Goal: Task Accomplishment & Management: Manage account settings

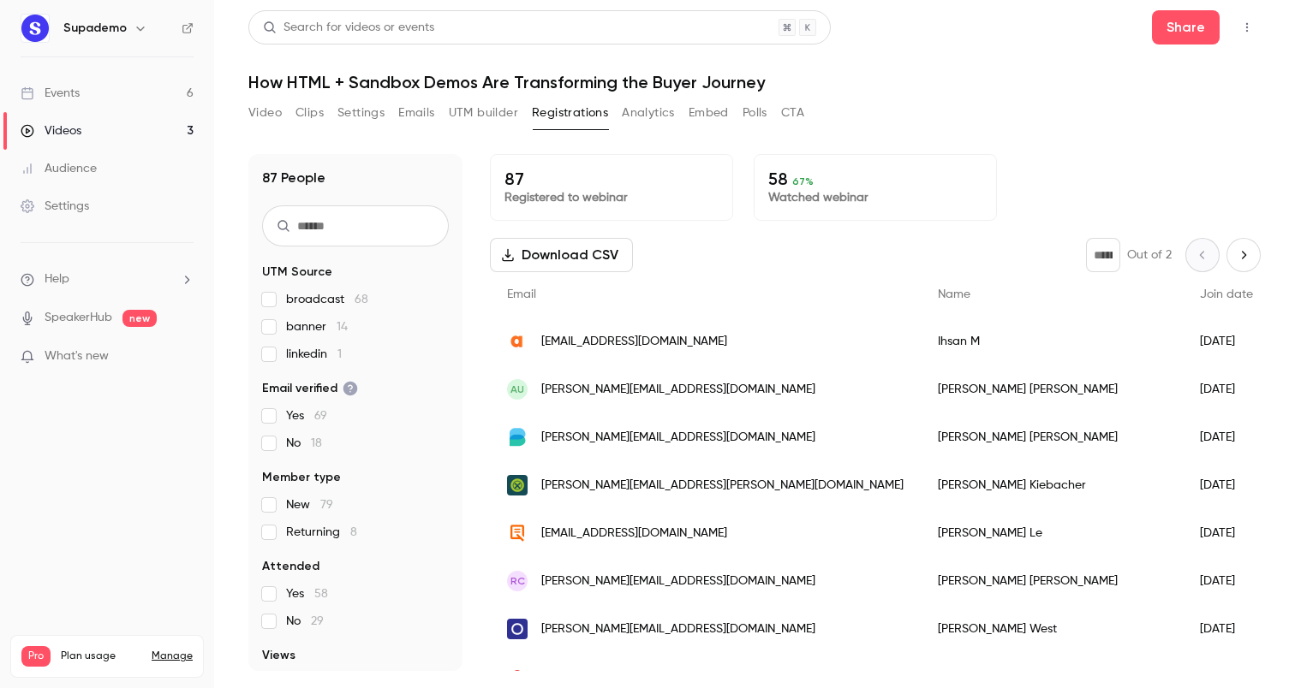
click at [1166, 128] on div "Video Clips Settings Emails UTM builder Registrations Analytics Embed Polls CTA" at bounding box center [754, 116] width 1012 height 34
click at [420, 111] on button "Emails" at bounding box center [416, 112] width 36 height 27
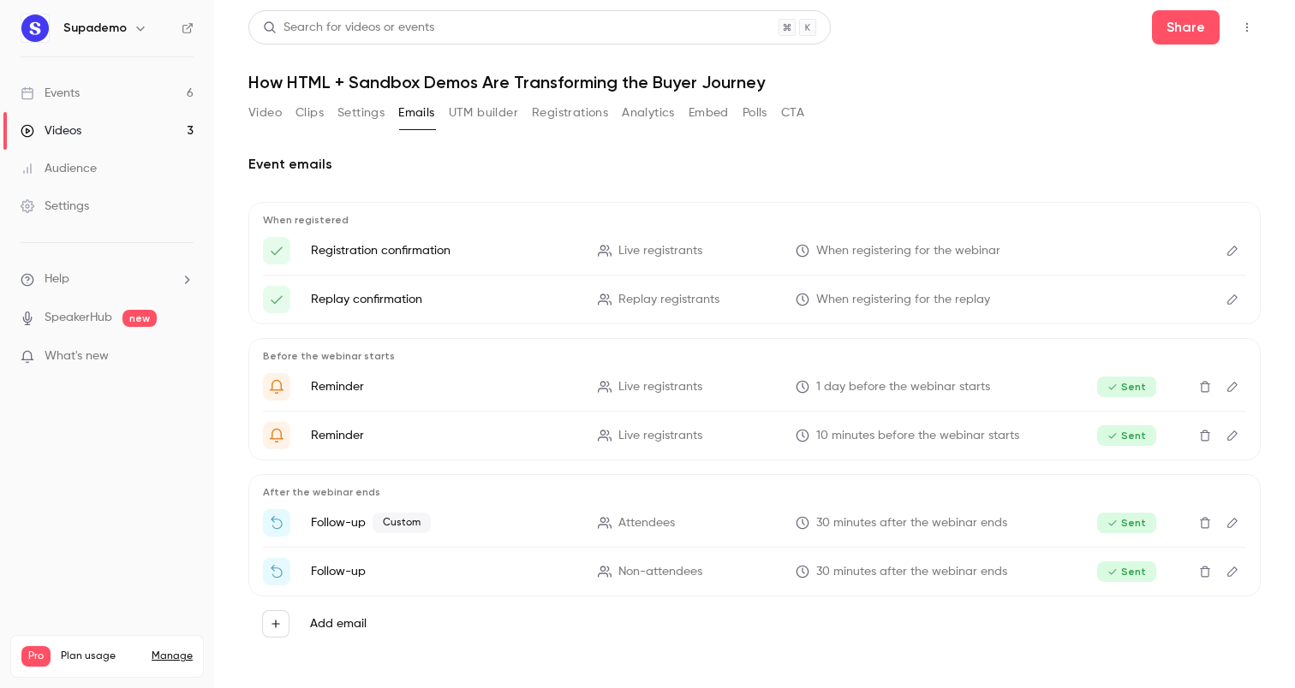
click at [497, 527] on p "Follow-up Custom" at bounding box center [444, 523] width 266 height 21
click at [1233, 527] on icon "Edit" at bounding box center [1232, 523] width 14 height 12
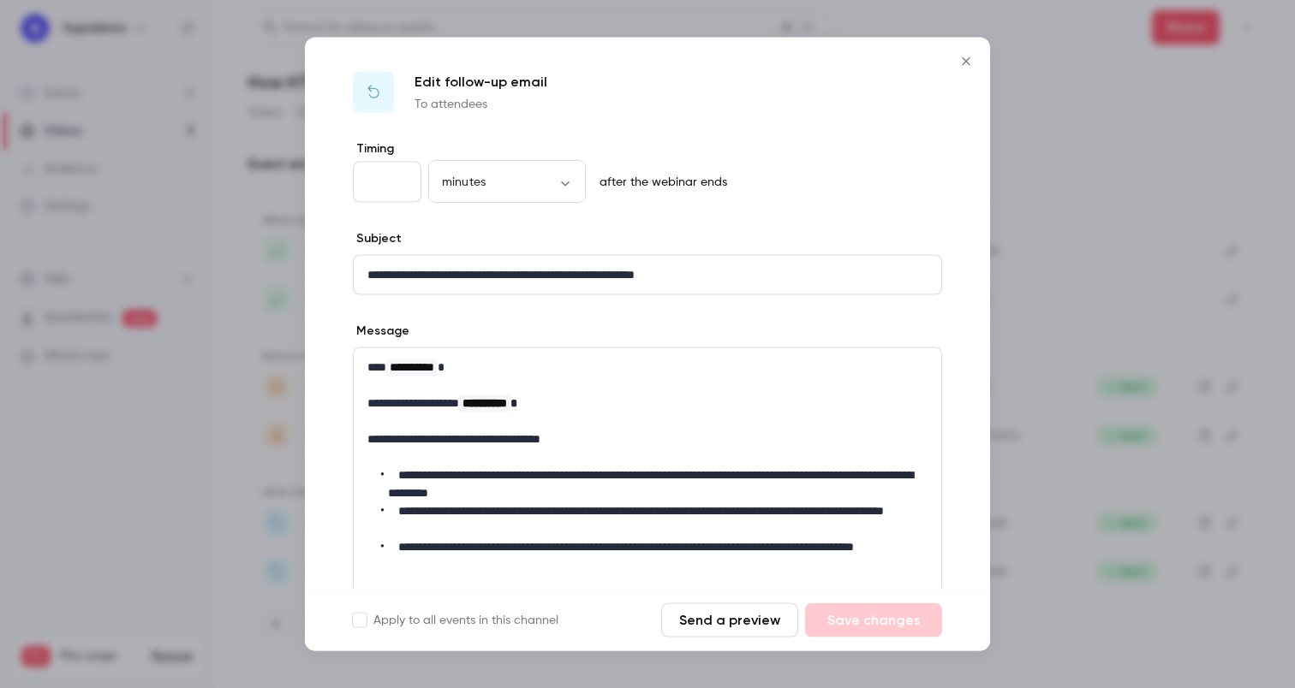
click at [964, 62] on icon "Close" at bounding box center [965, 61] width 8 height 8
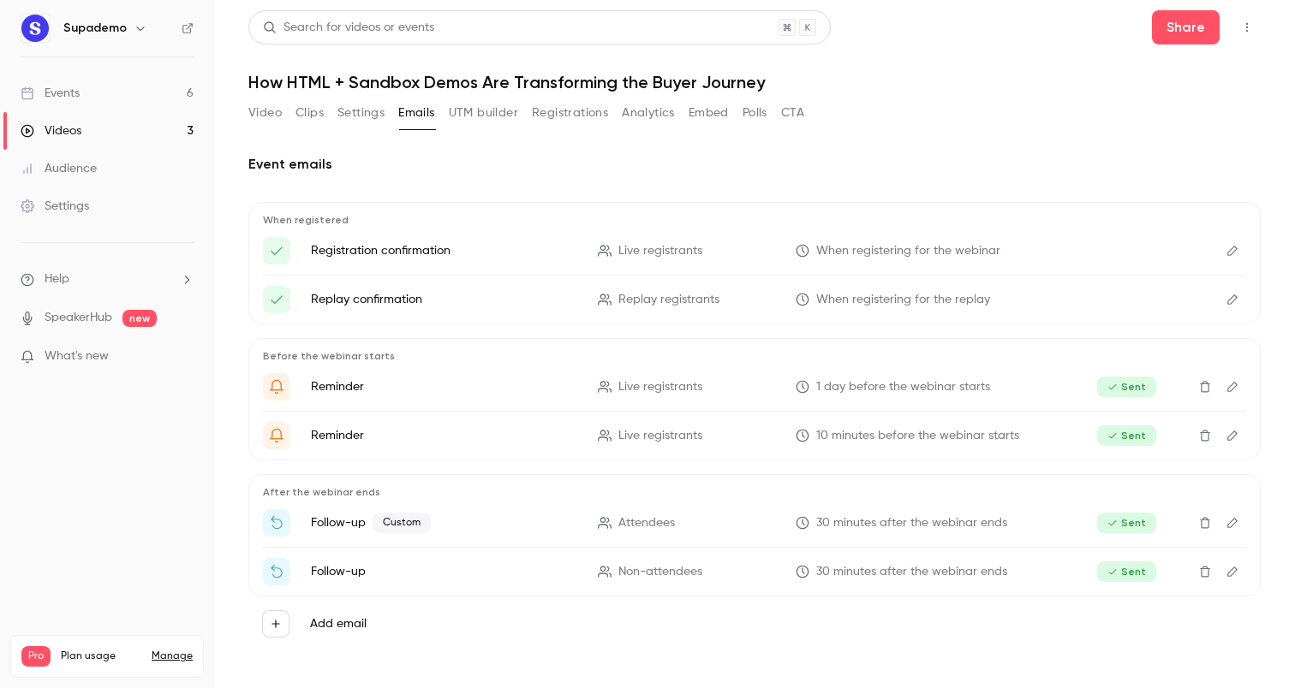
click at [336, 604] on div "Add email" at bounding box center [754, 624] width 1012 height 55
click at [333, 619] on label "Add email" at bounding box center [338, 624] width 57 height 17
click at [289, 619] on button "Add email" at bounding box center [275, 623] width 27 height 27
click at [592, 649] on div at bounding box center [647, 344] width 1295 height 688
click at [1224, 522] on button "Edit" at bounding box center [1231, 522] width 27 height 27
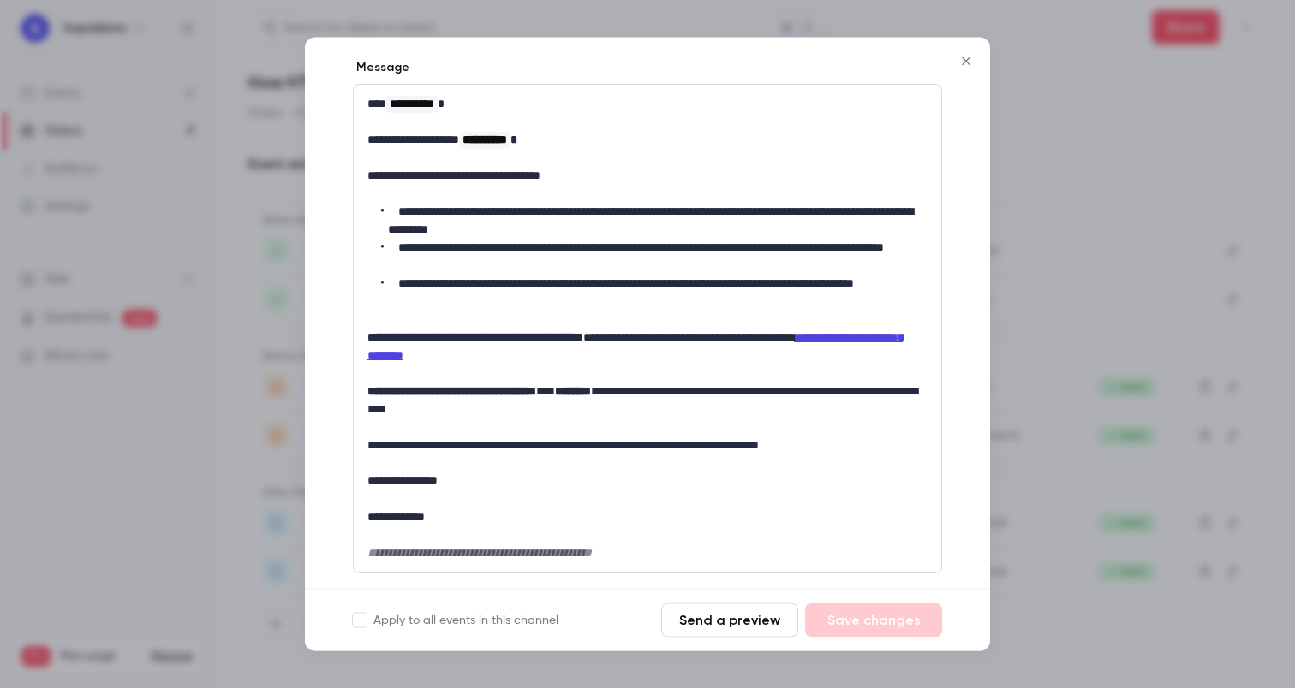
scroll to position [265, 0]
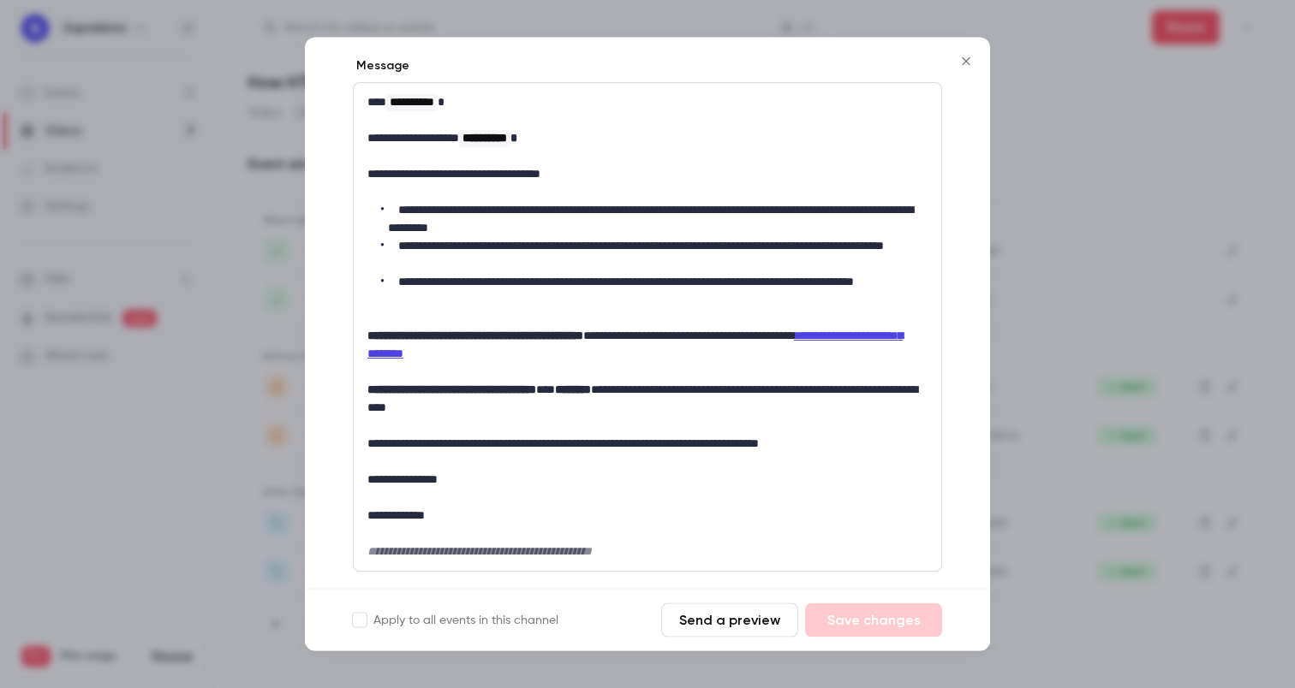
click at [971, 69] on button "Close" at bounding box center [966, 62] width 34 height 34
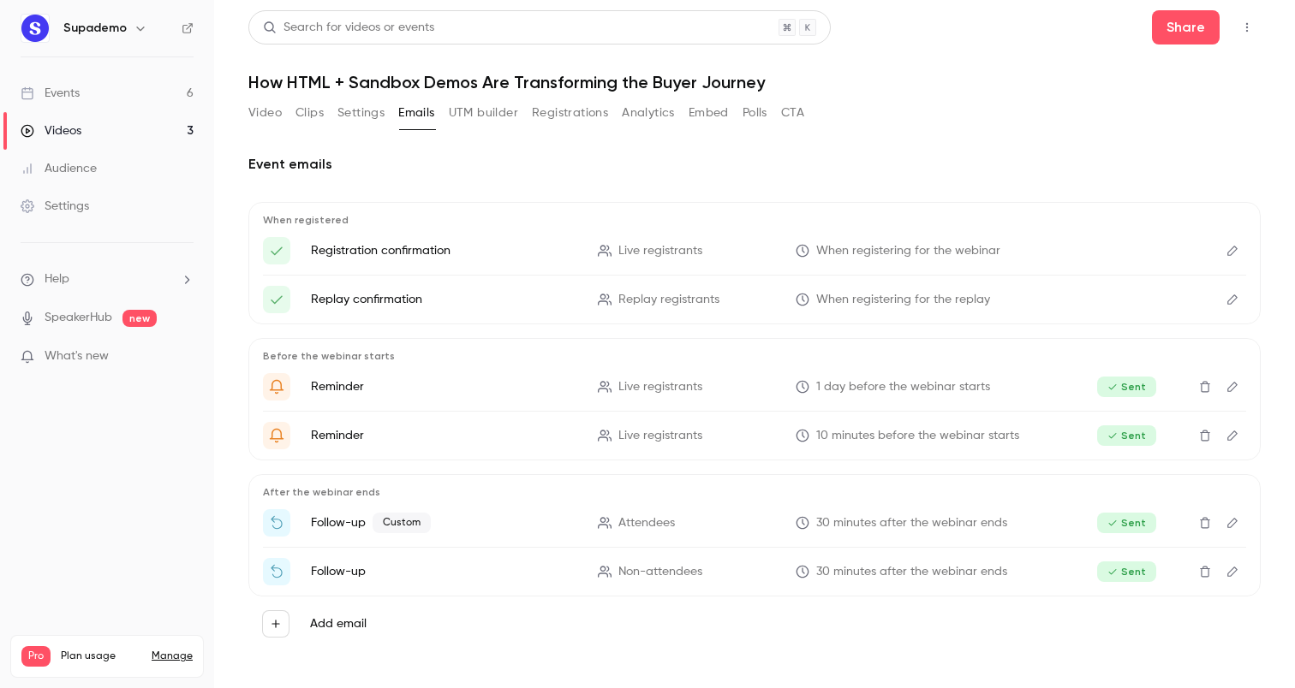
click at [96, 211] on link "Settings" at bounding box center [107, 207] width 214 height 38
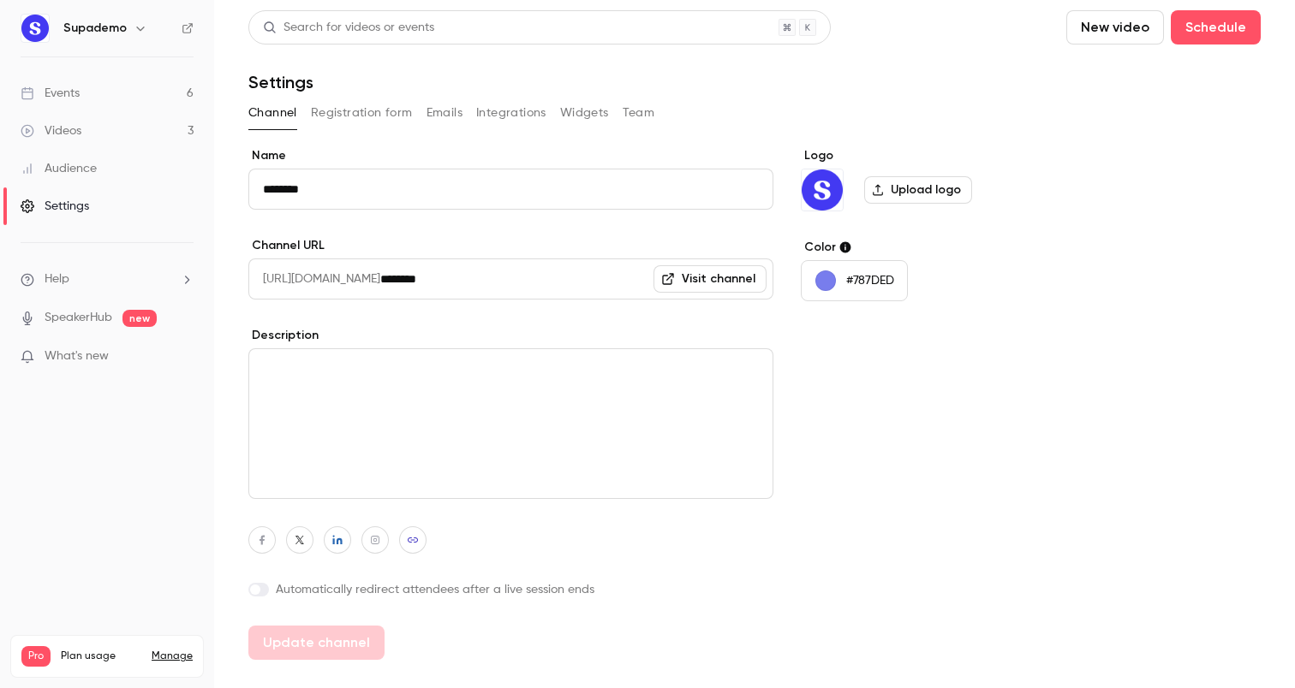
click at [449, 115] on button "Emails" at bounding box center [444, 112] width 36 height 27
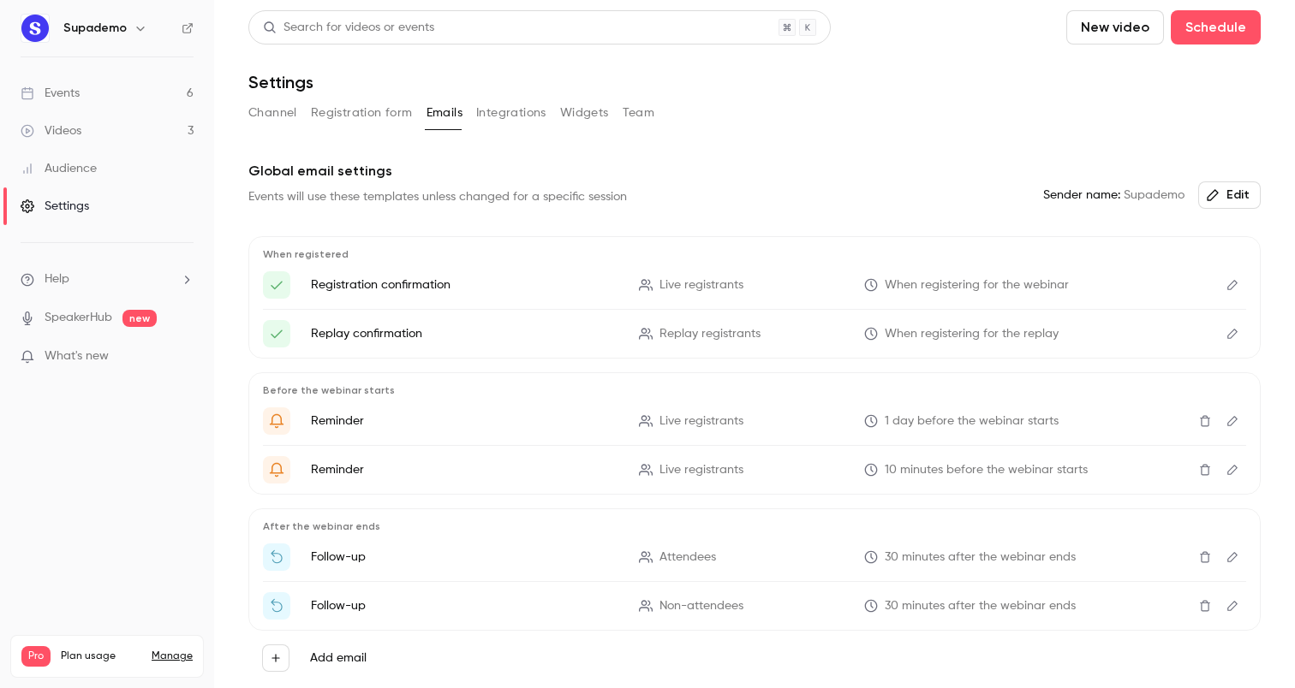
scroll to position [69, 0]
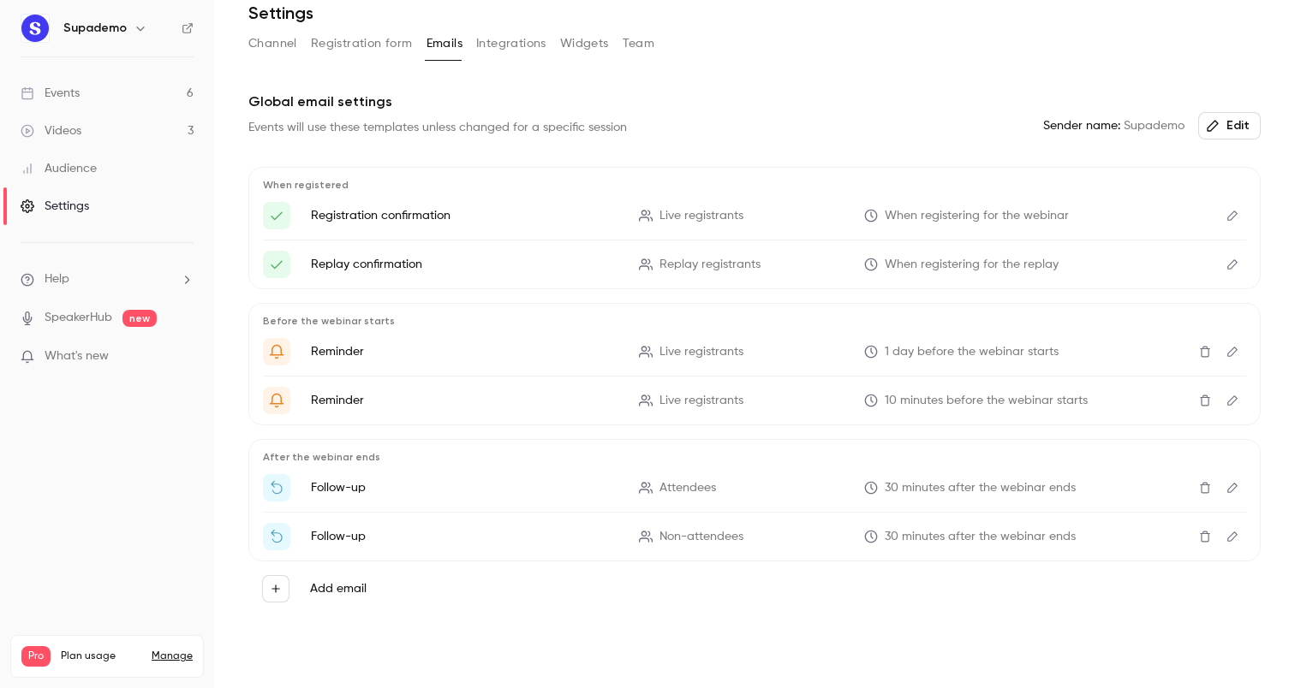
click at [1222, 133] on button "Edit" at bounding box center [1229, 125] width 63 height 27
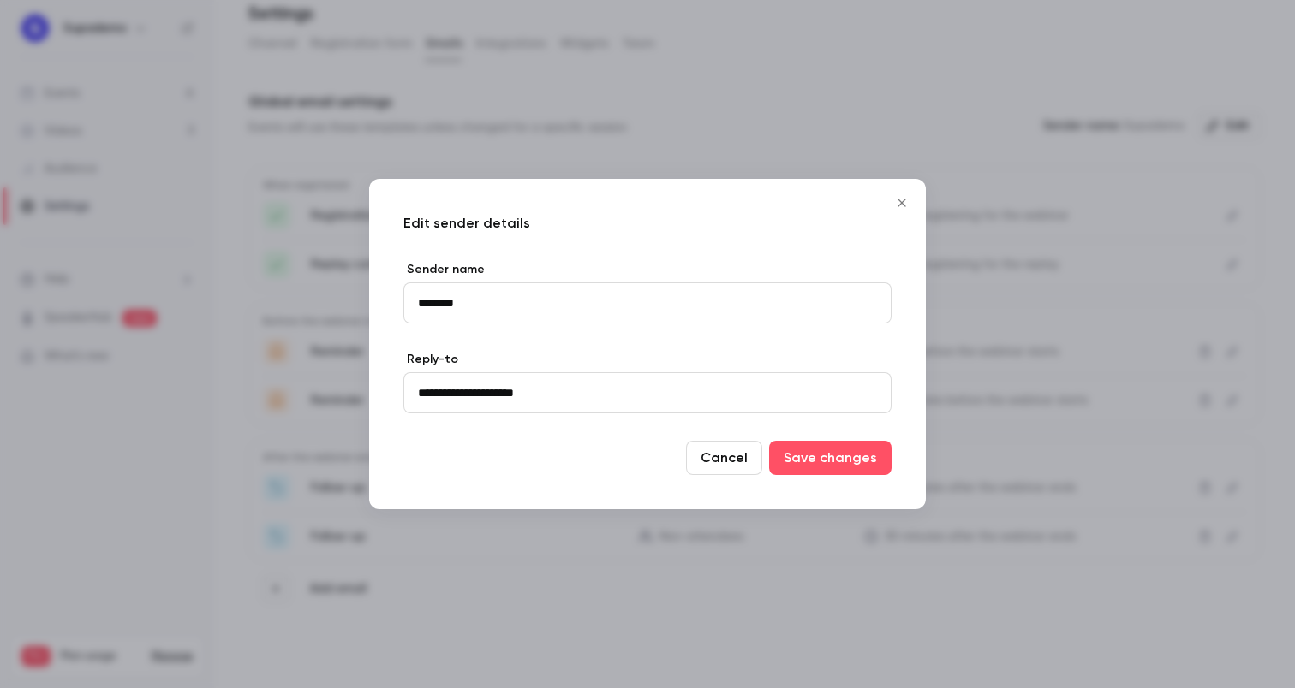
drag, startPoint x: 495, startPoint y: 307, endPoint x: 399, endPoint y: 297, distance: 96.4
click at [399, 297] on div "**********" at bounding box center [647, 344] width 557 height 330
click at [429, 301] on input "********" at bounding box center [647, 303] width 488 height 41
click at [418, 305] on input "********" at bounding box center [647, 303] width 488 height 41
type input "**********"
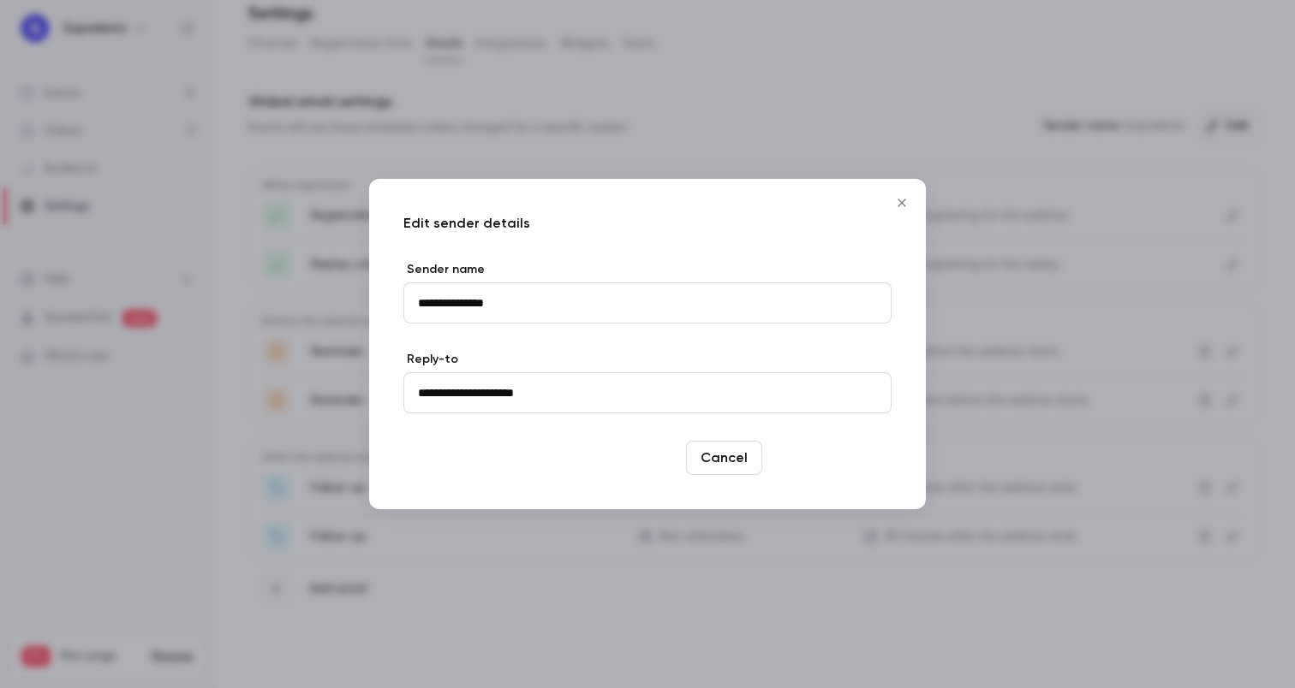
click at [847, 456] on button "Save changes" at bounding box center [830, 458] width 122 height 34
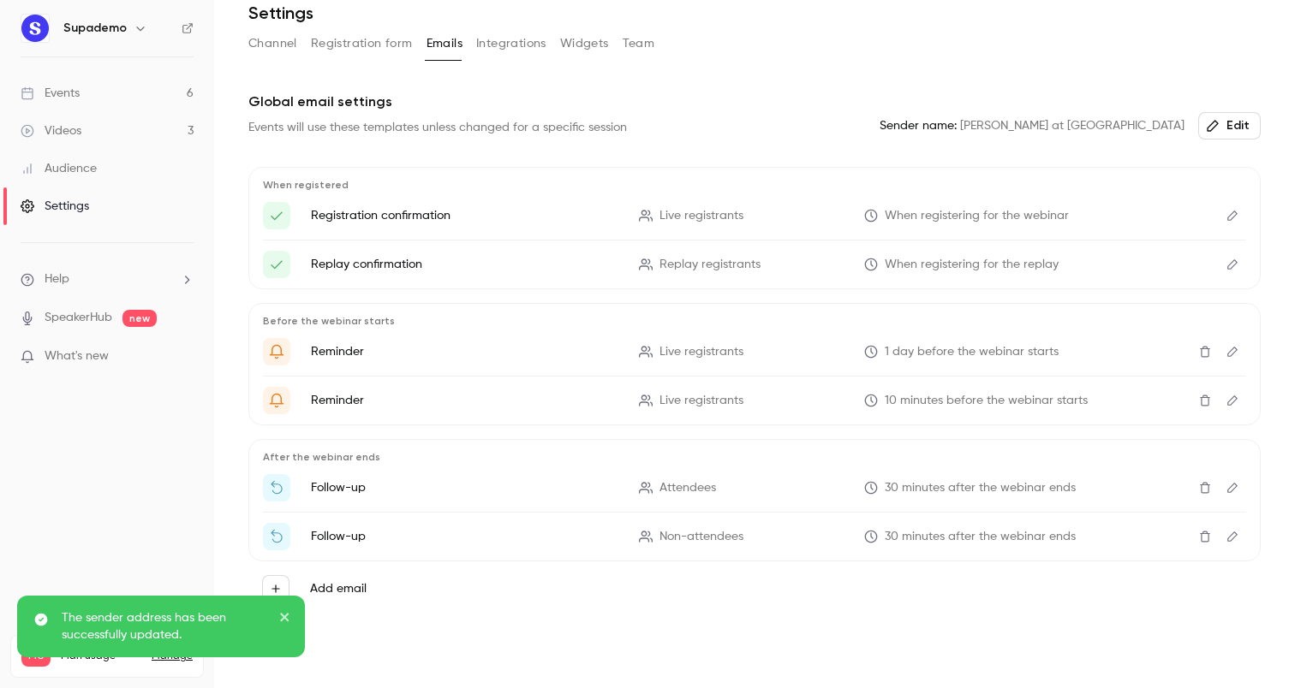
click at [658, 97] on p "Global email settings" at bounding box center [754, 102] width 1012 height 21
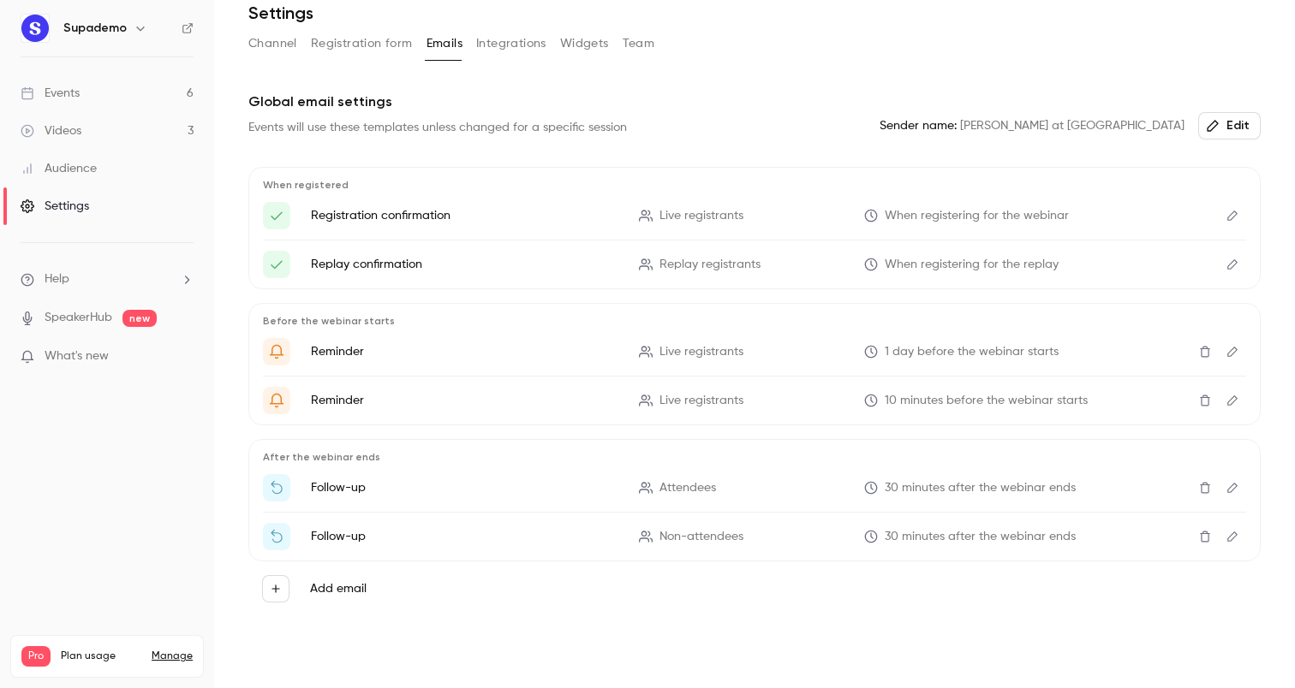
click at [299, 42] on div "Channel Registration form Emails Integrations Widgets Team" at bounding box center [754, 43] width 1012 height 27
click at [277, 42] on button "Channel" at bounding box center [272, 43] width 49 height 27
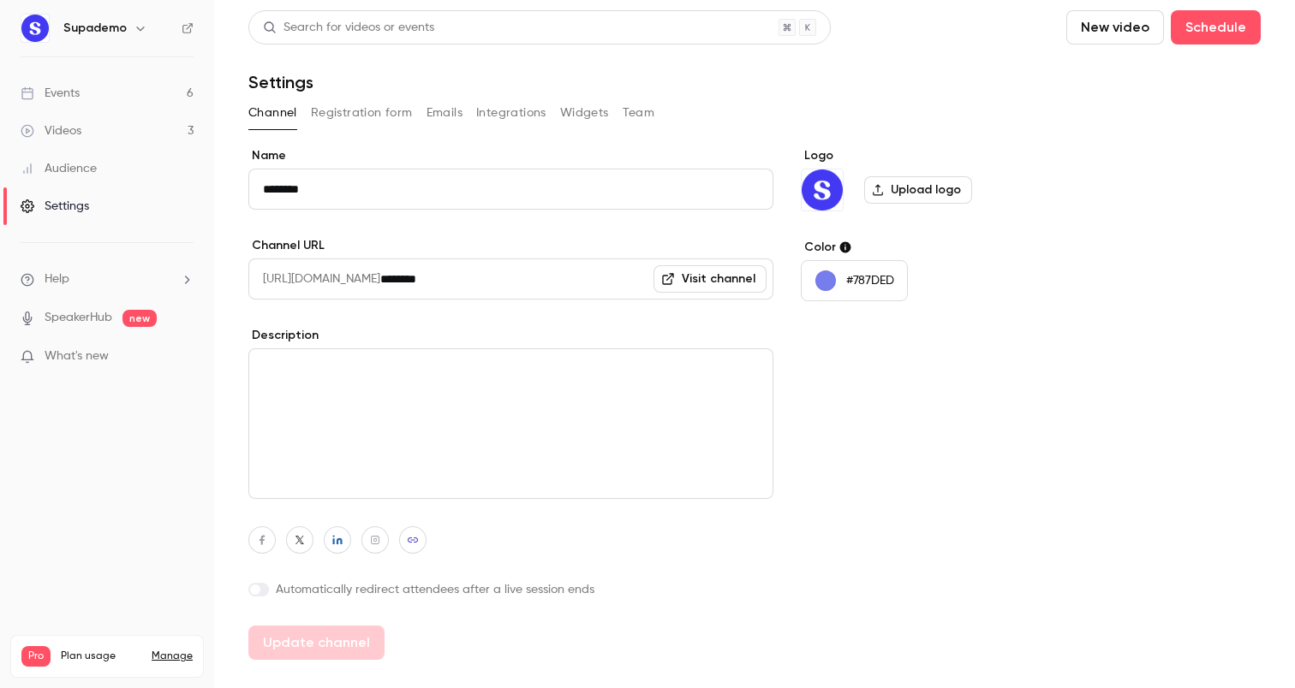
click at [90, 97] on link "Events 6" at bounding box center [107, 93] width 214 height 38
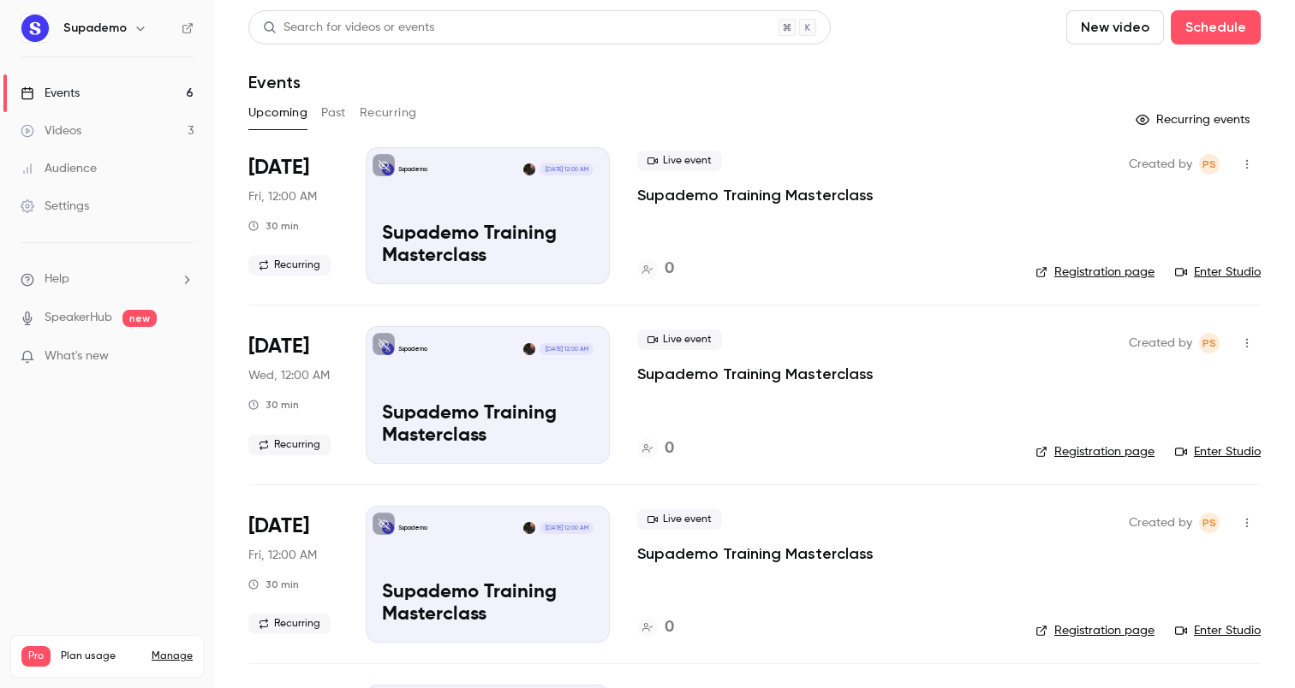
click at [340, 116] on button "Past" at bounding box center [333, 112] width 25 height 27
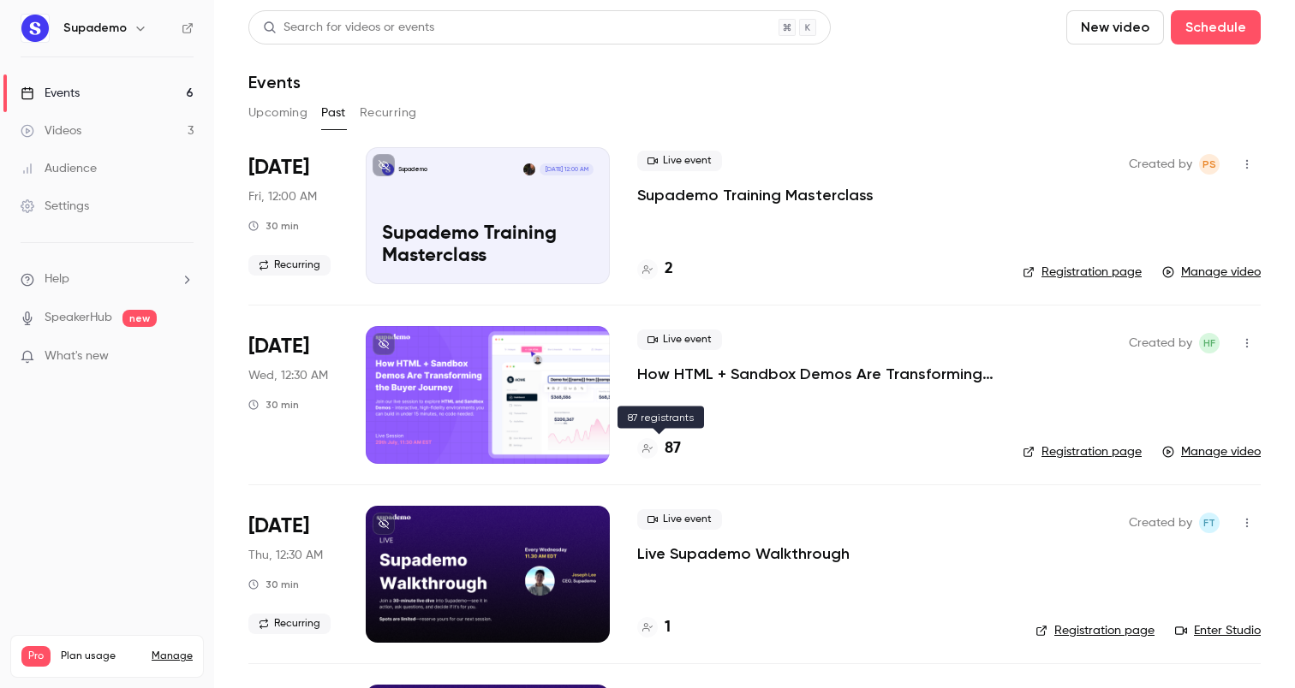
click at [670, 446] on h4 "87" at bounding box center [672, 449] width 16 height 23
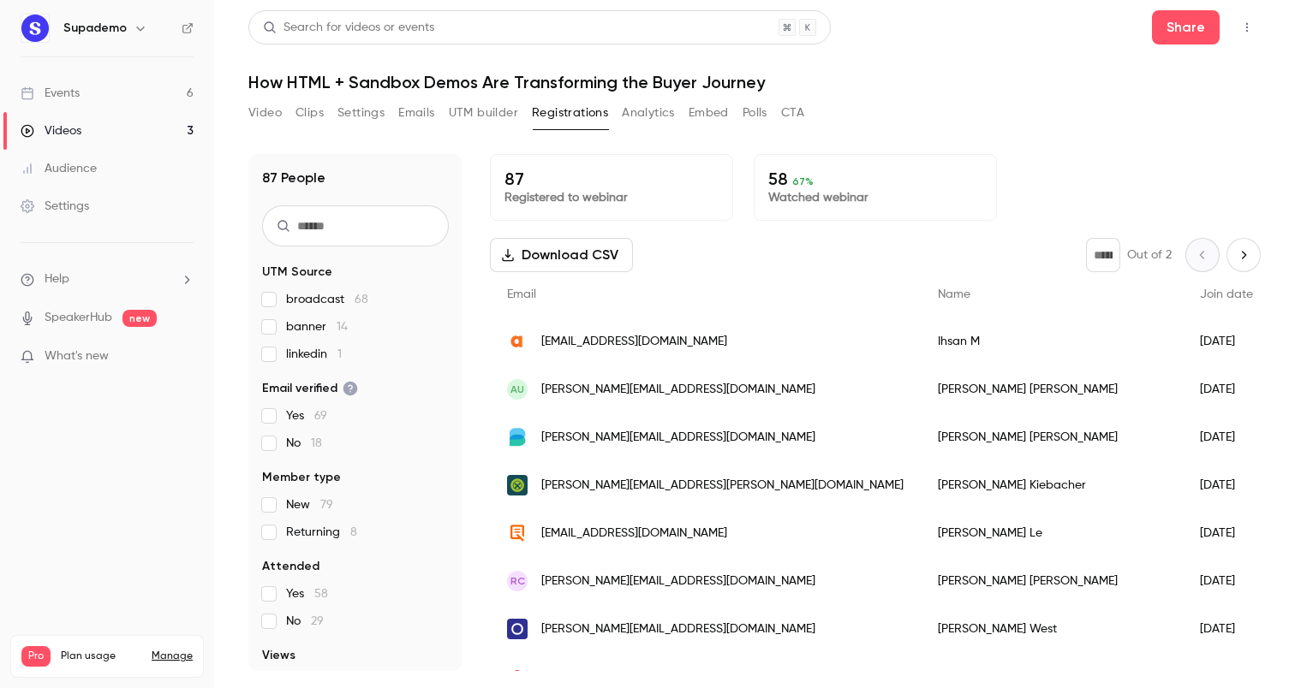
click at [416, 117] on button "Emails" at bounding box center [416, 112] width 36 height 27
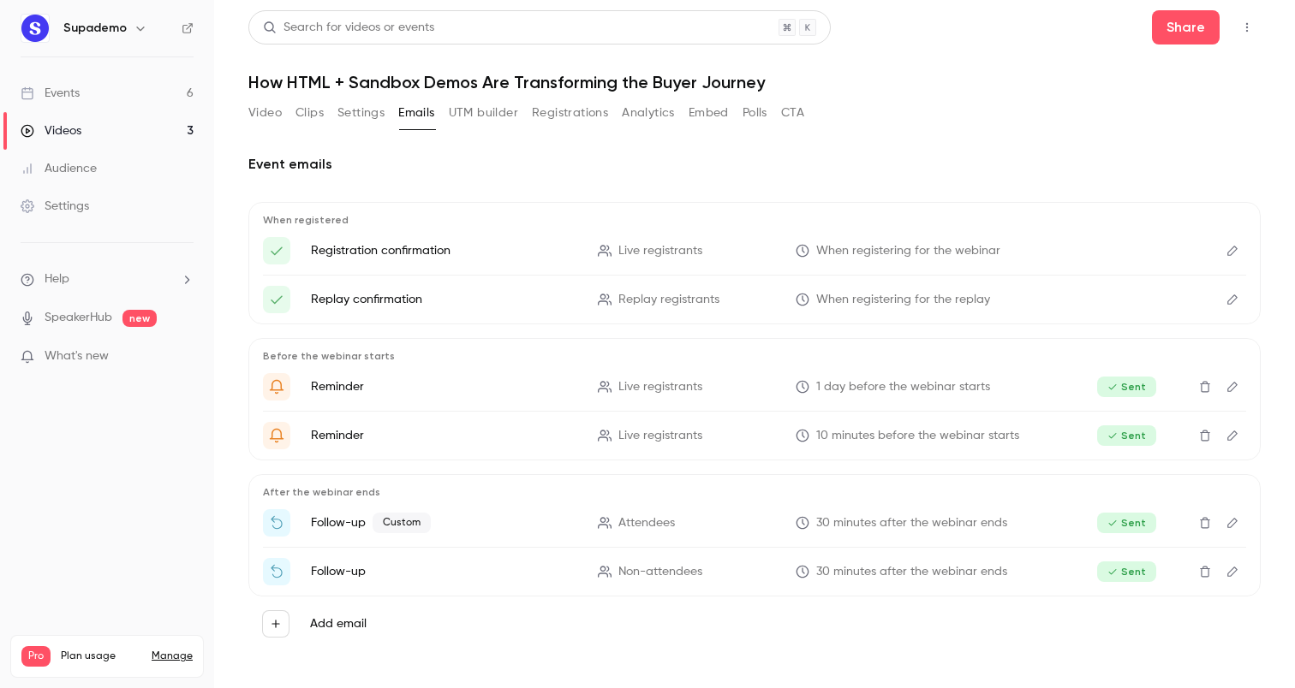
click at [269, 114] on button "Video" at bounding box center [264, 112] width 33 height 27
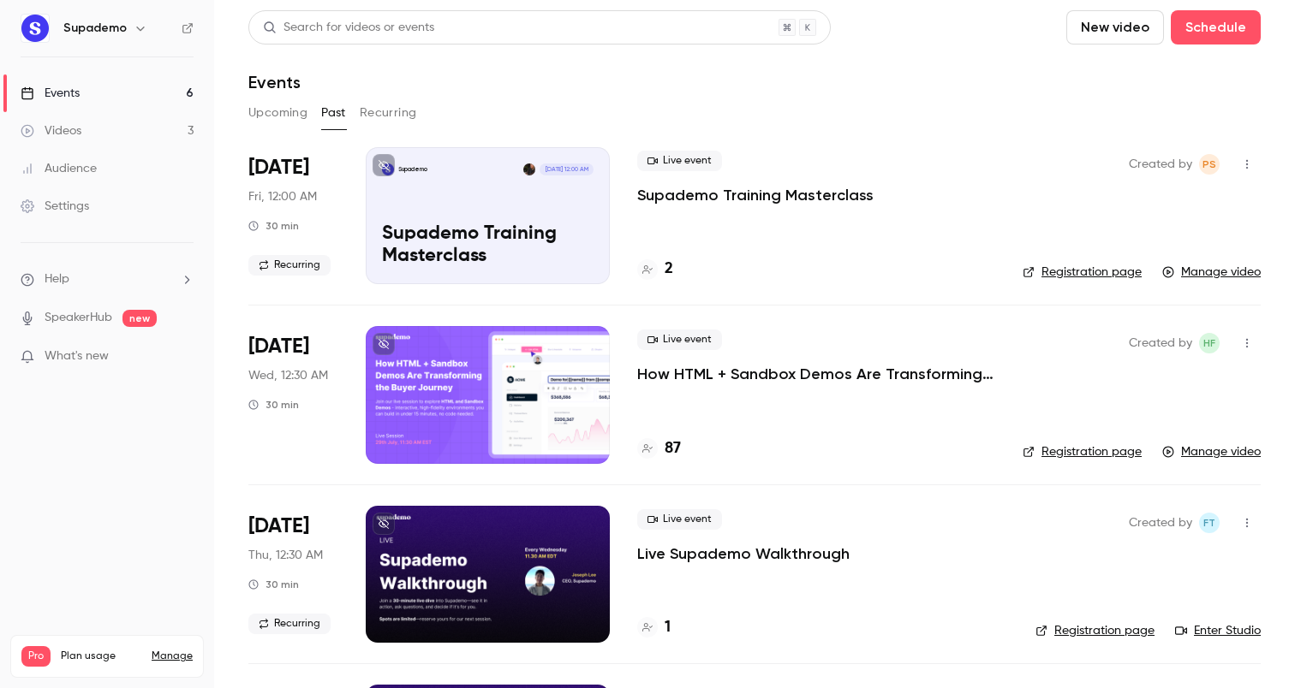
click at [754, 377] on p "How HTML + Sandbox Demos Are Transforming the Buyer Journey" at bounding box center [816, 374] width 358 height 21
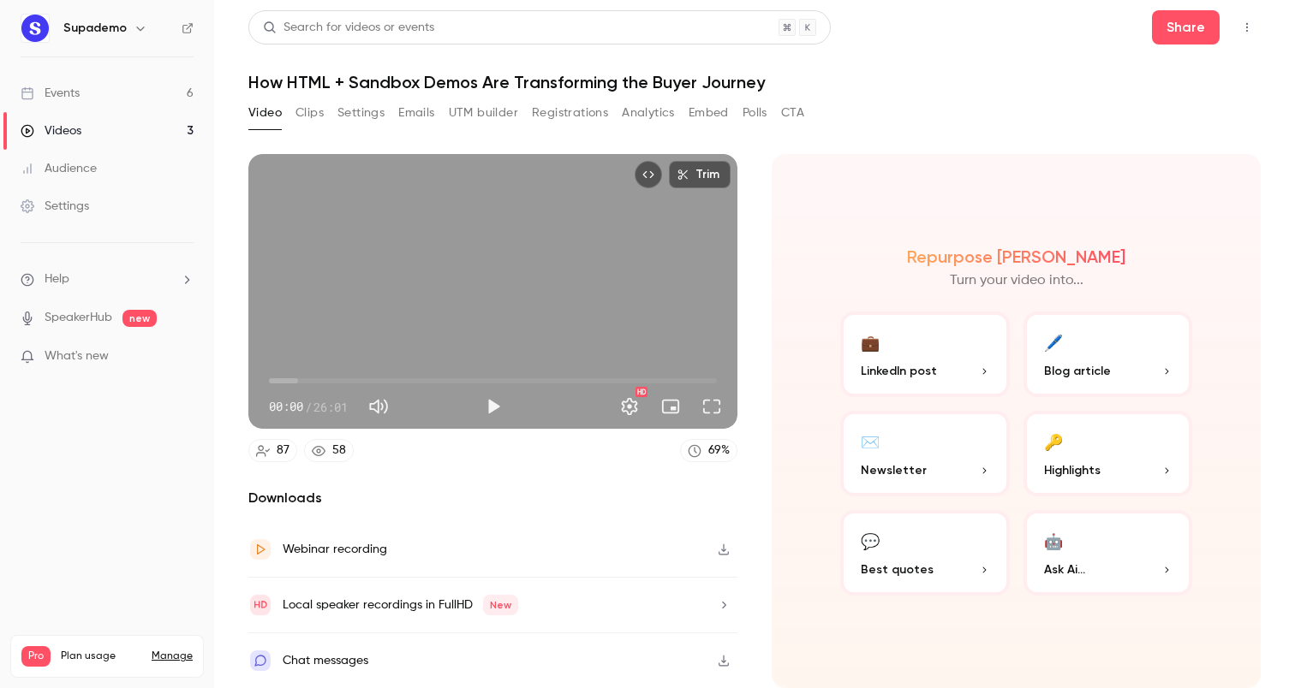
click at [426, 113] on button "Emails" at bounding box center [416, 112] width 36 height 27
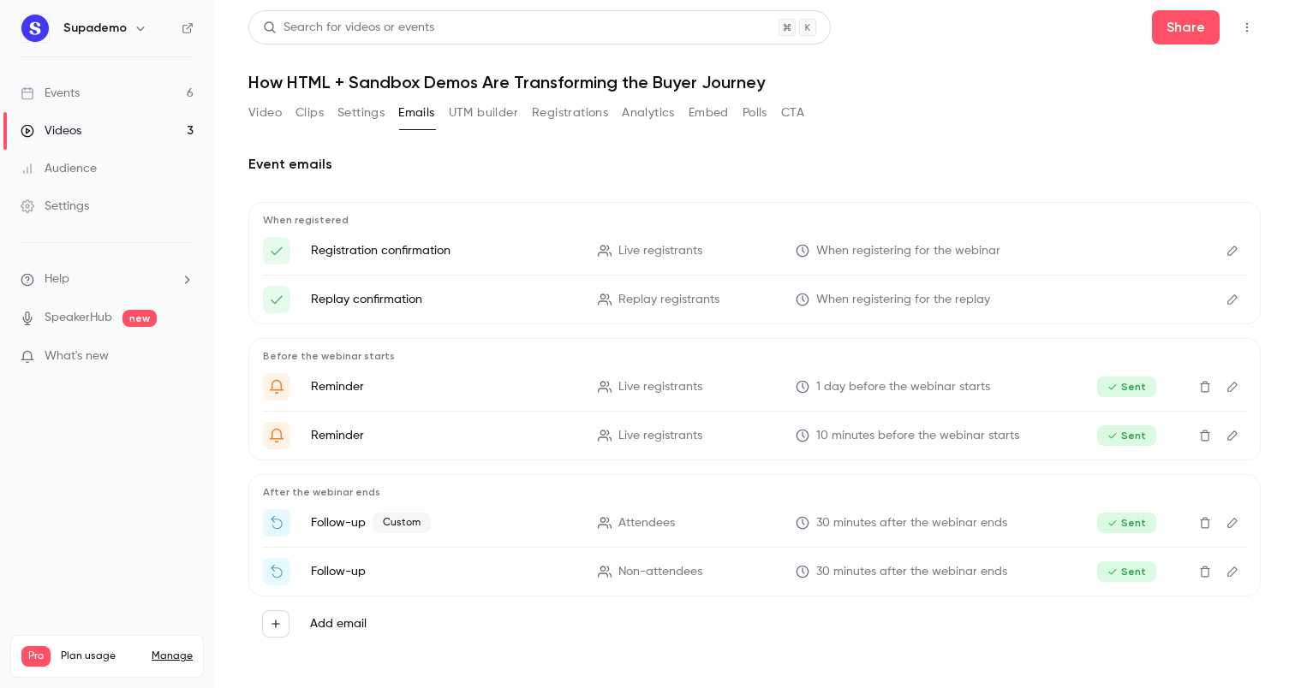
click at [348, 610] on div "Add email" at bounding box center [754, 623] width 985 height 27
click at [337, 625] on label "Add email" at bounding box center [338, 624] width 57 height 17
click at [289, 625] on button "Add email" at bounding box center [275, 623] width 27 height 27
click at [415, 592] on p "To attendees" at bounding box center [403, 592] width 74 height 18
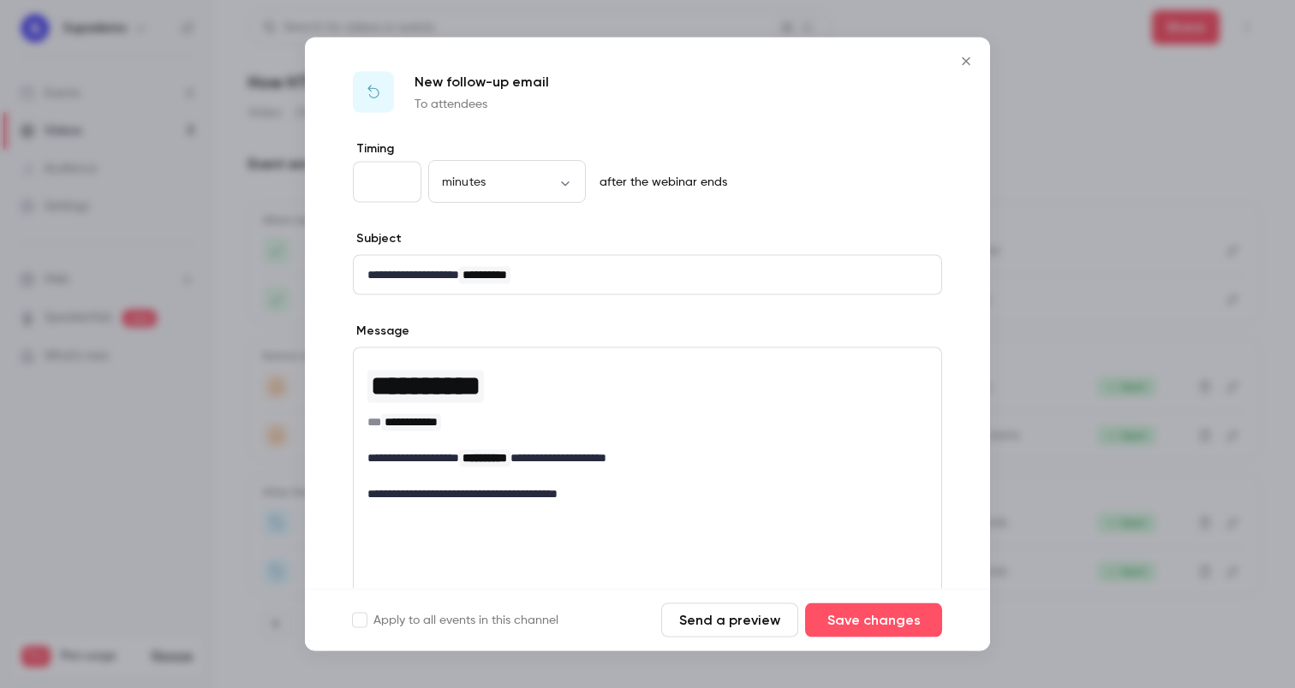
click at [967, 60] on icon "Close" at bounding box center [965, 61] width 8 height 8
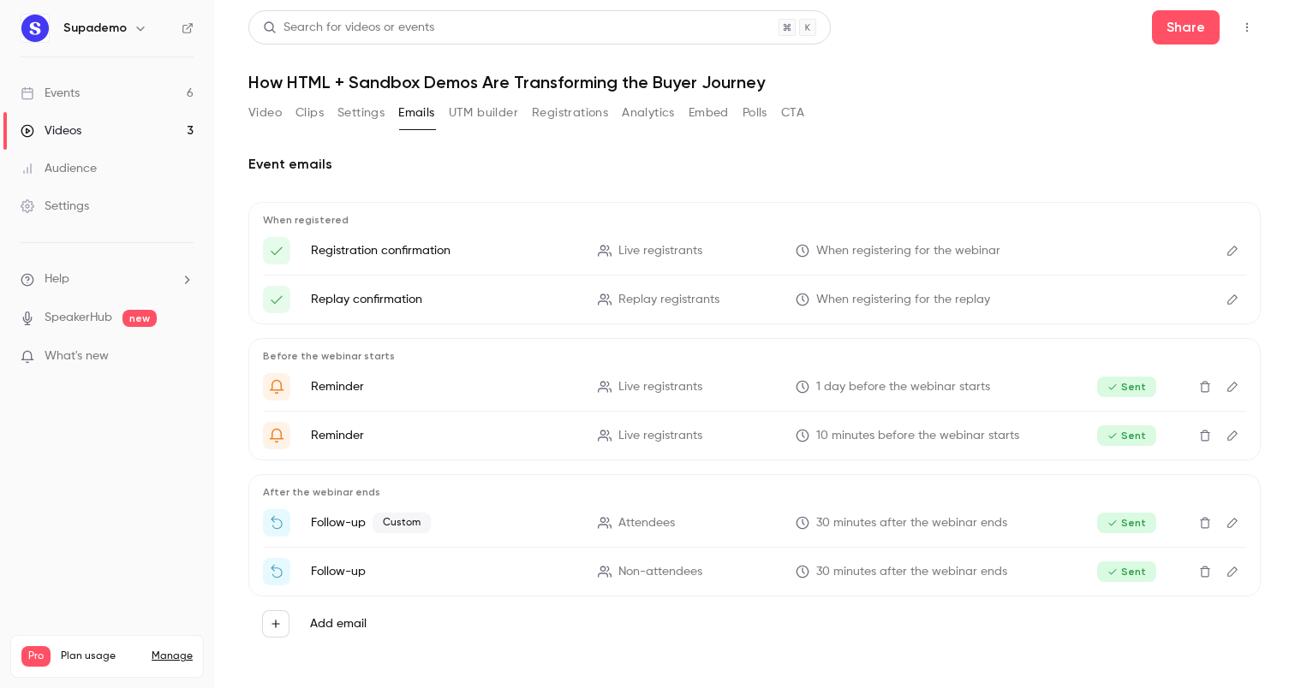
click at [504, 519] on p "Follow-up Custom" at bounding box center [444, 523] width 266 height 21
click at [1229, 527] on icon "Edit" at bounding box center [1232, 523] width 10 height 10
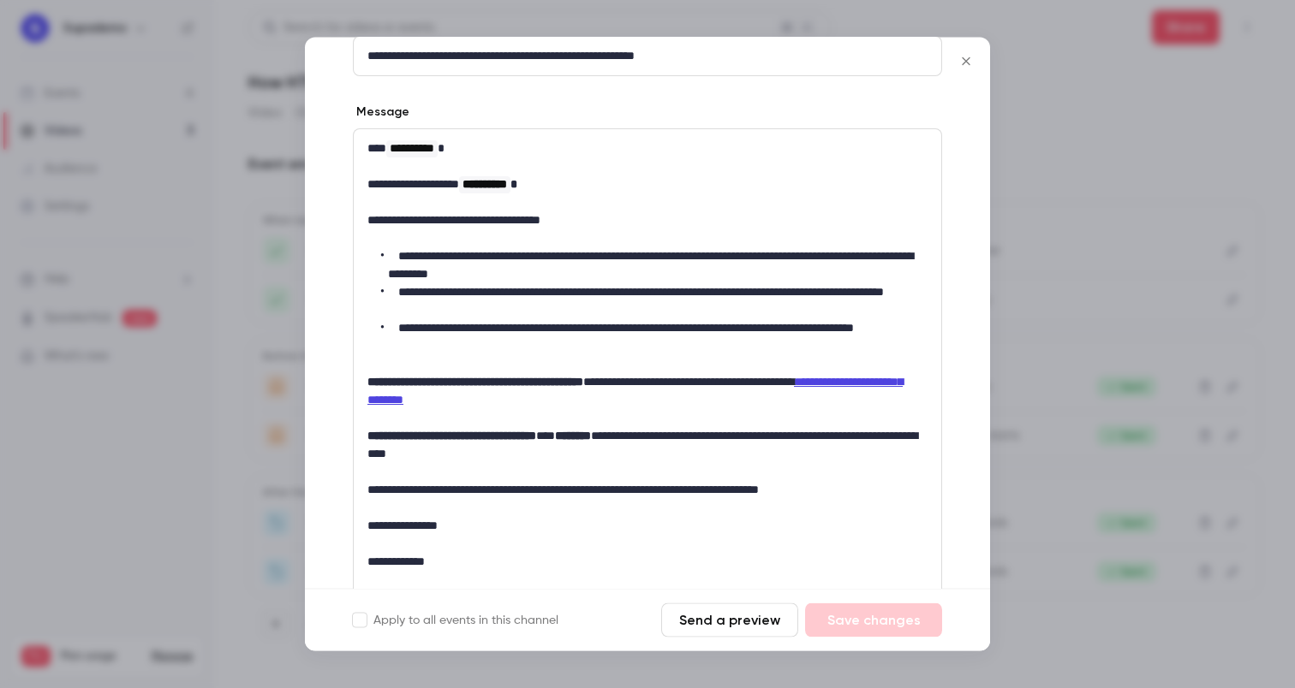
scroll to position [206, 0]
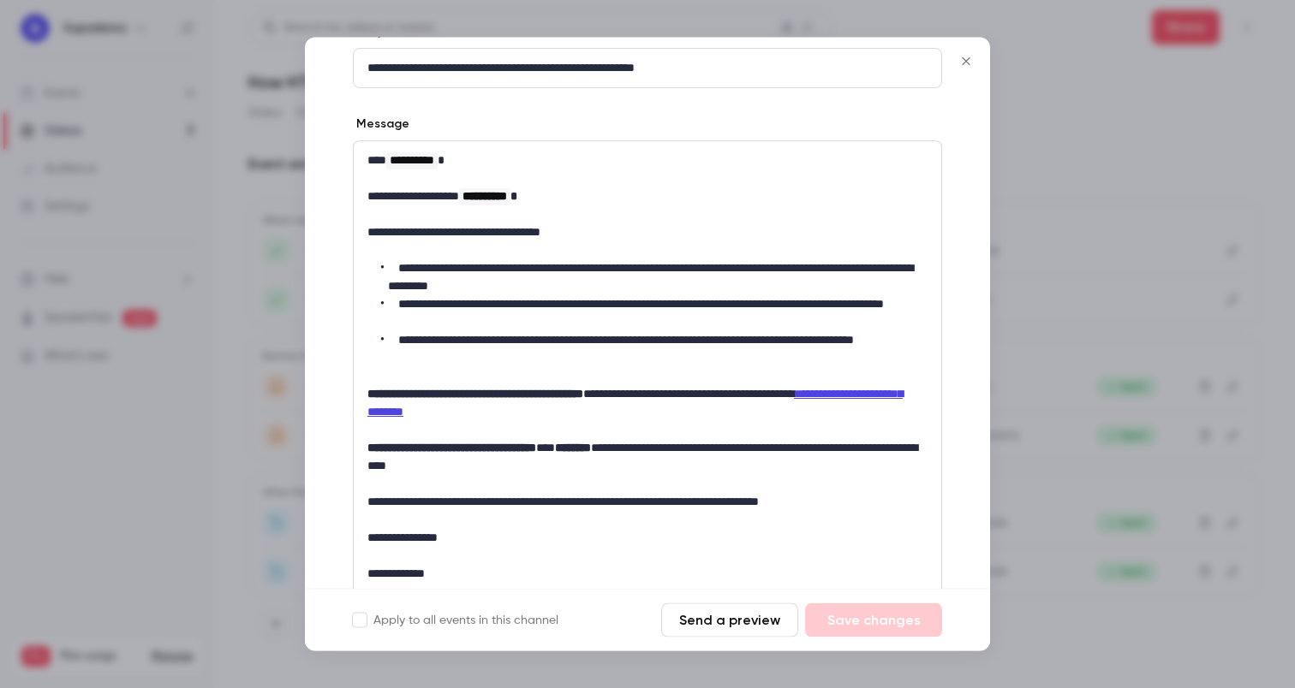
click at [970, 61] on icon "Close" at bounding box center [965, 62] width 21 height 14
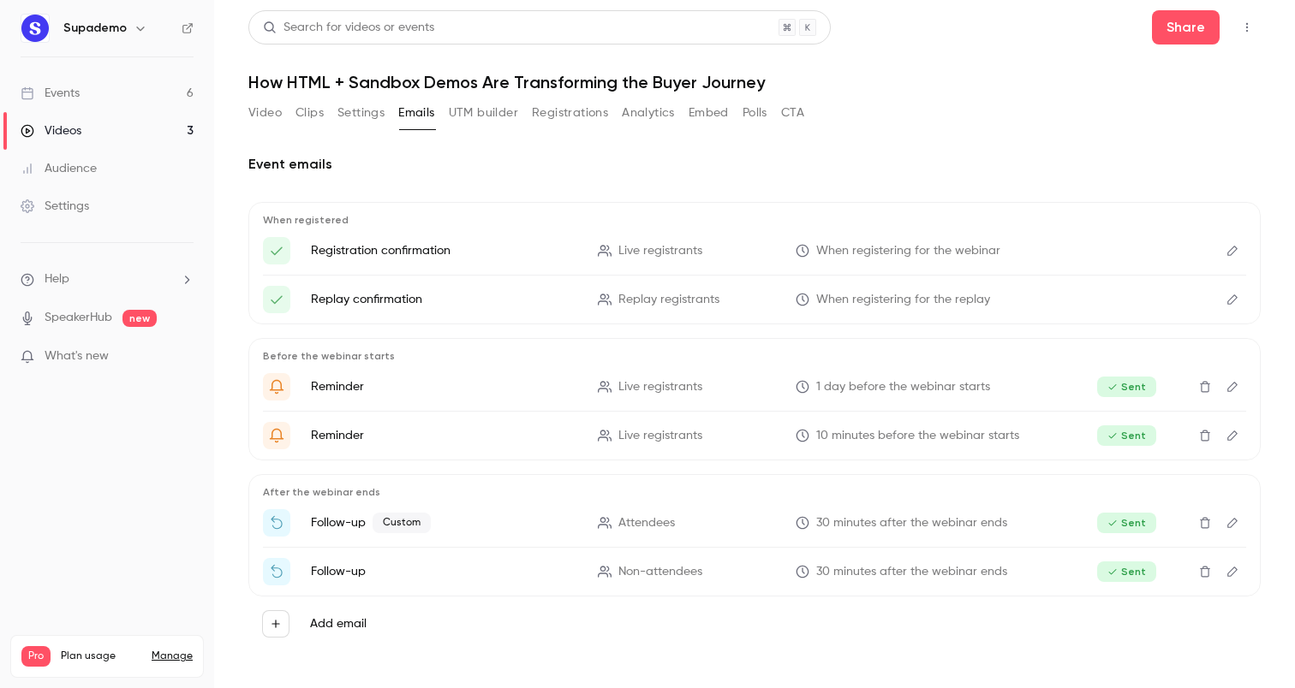
click at [1245, 29] on icon "Top Bar Actions" at bounding box center [1247, 27] width 14 height 12
click at [927, 105] on div at bounding box center [647, 344] width 1295 height 688
click at [363, 119] on button "Settings" at bounding box center [360, 112] width 47 height 27
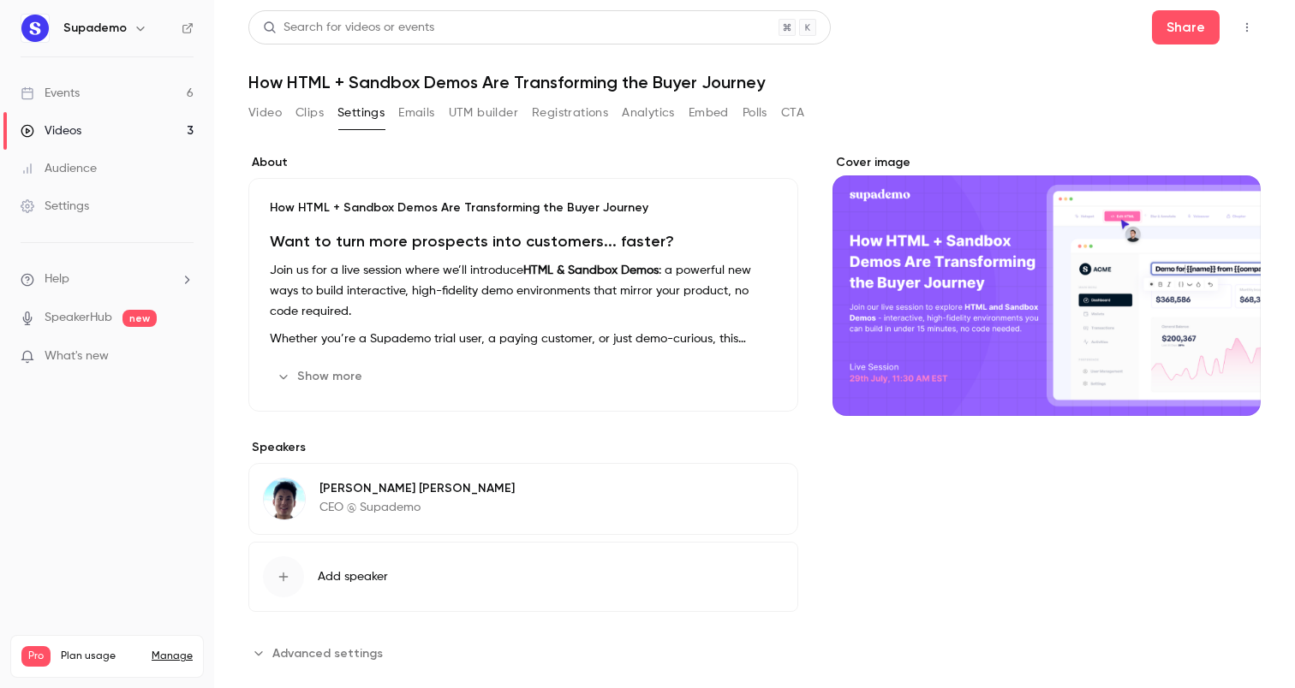
click at [345, 375] on button "Show more" at bounding box center [321, 376] width 103 height 27
